Goal: Information Seeking & Learning: Learn about a topic

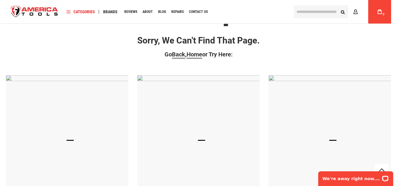
scroll to position [34, 0]
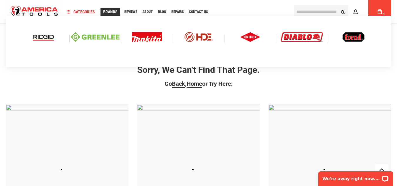
click at [48, 38] on img at bounding box center [43, 37] width 24 height 10
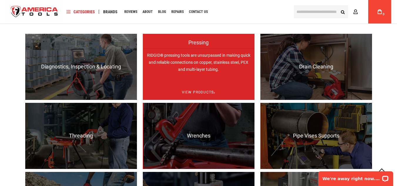
scroll to position [413, 0]
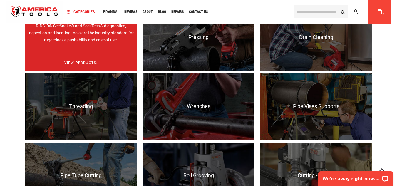
click at [120, 51] on p "RIDGID® SeeSnake® and SeekTech® diagnostics, inspection and locating tools are …" at bounding box center [81, 52] width 112 height 66
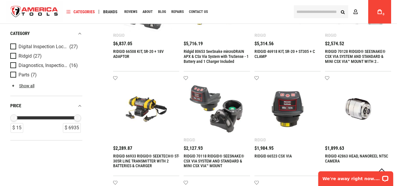
scroll to position [323, 0]
